Goal: Transaction & Acquisition: Purchase product/service

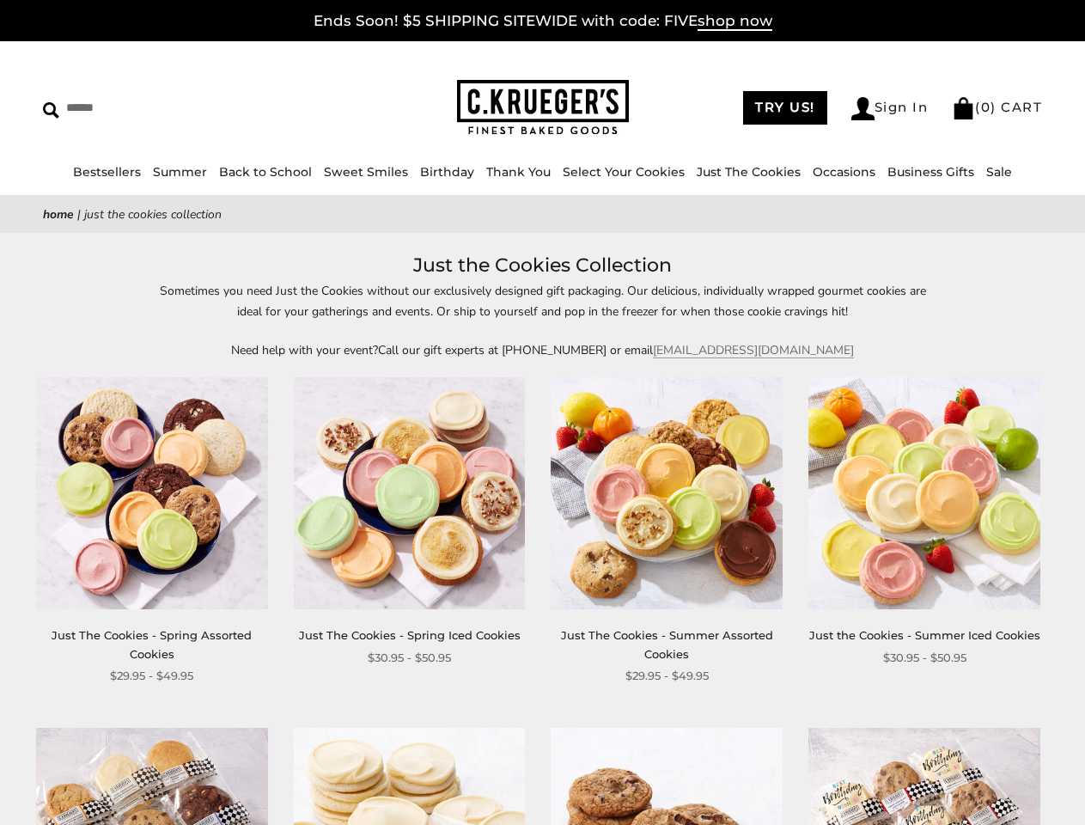
click at [542, 412] on div "**********" at bounding box center [654, 531] width 258 height 308
